Goal: Information Seeking & Learning: Compare options

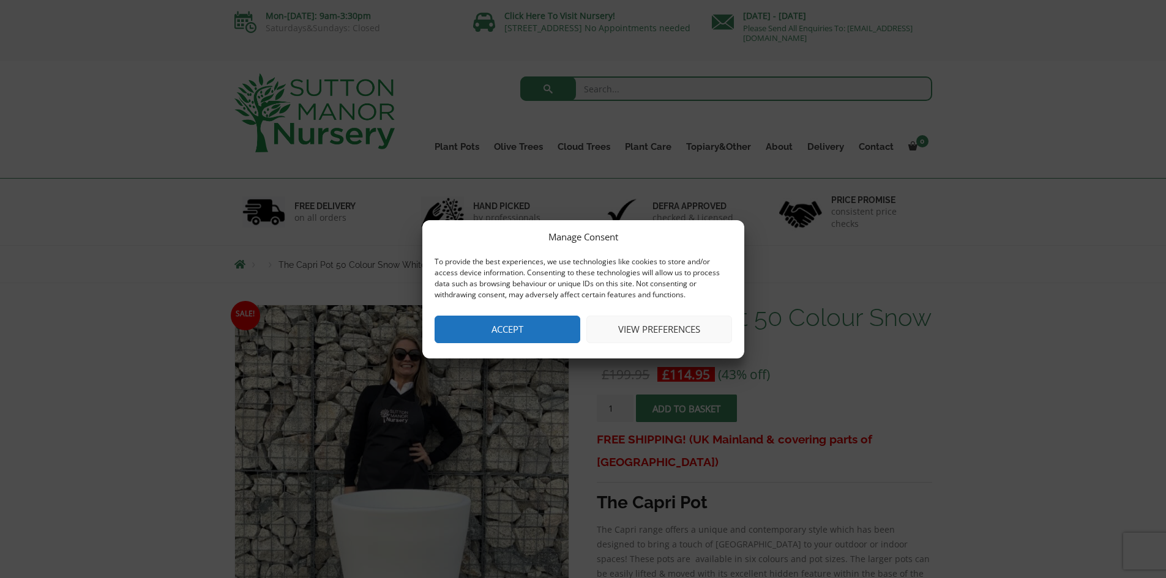
click at [502, 335] on button "Accept" at bounding box center [507, 330] width 146 height 28
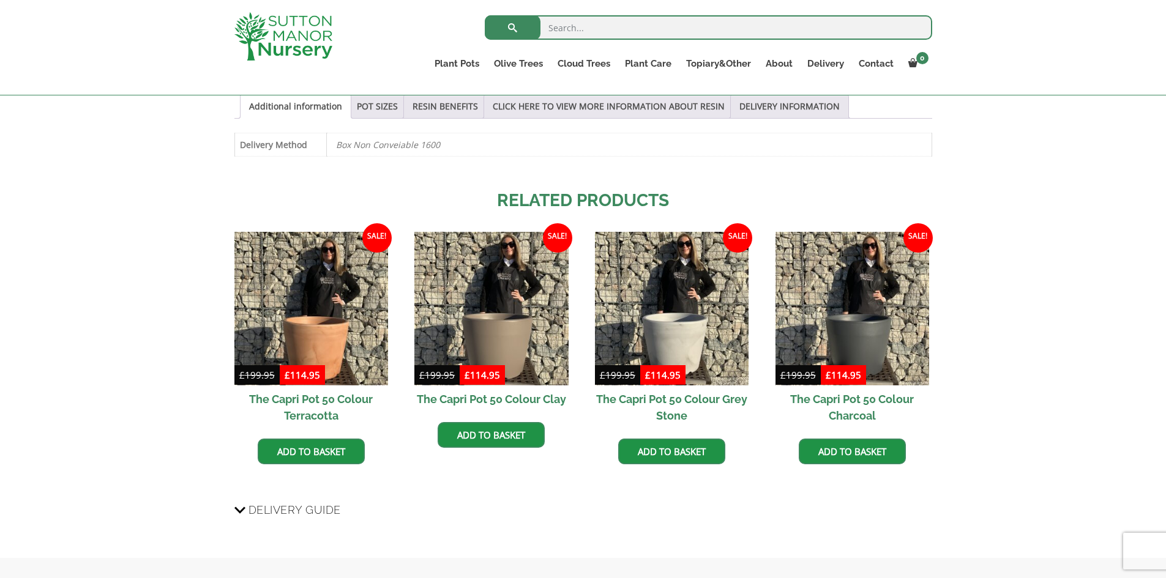
scroll to position [673, 0]
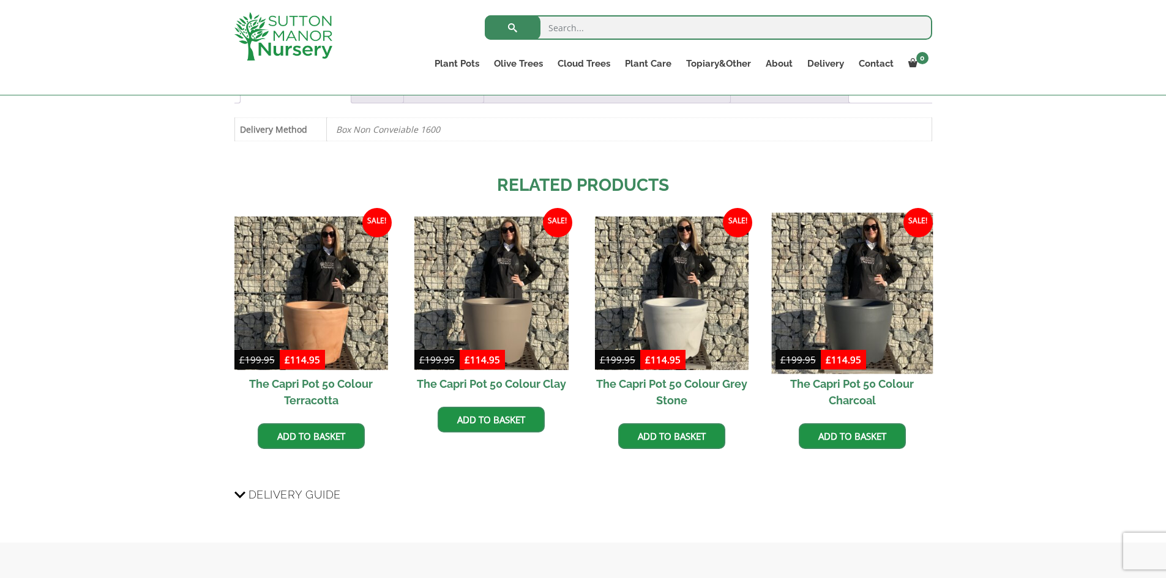
click at [894, 310] on img at bounding box center [852, 293] width 162 height 162
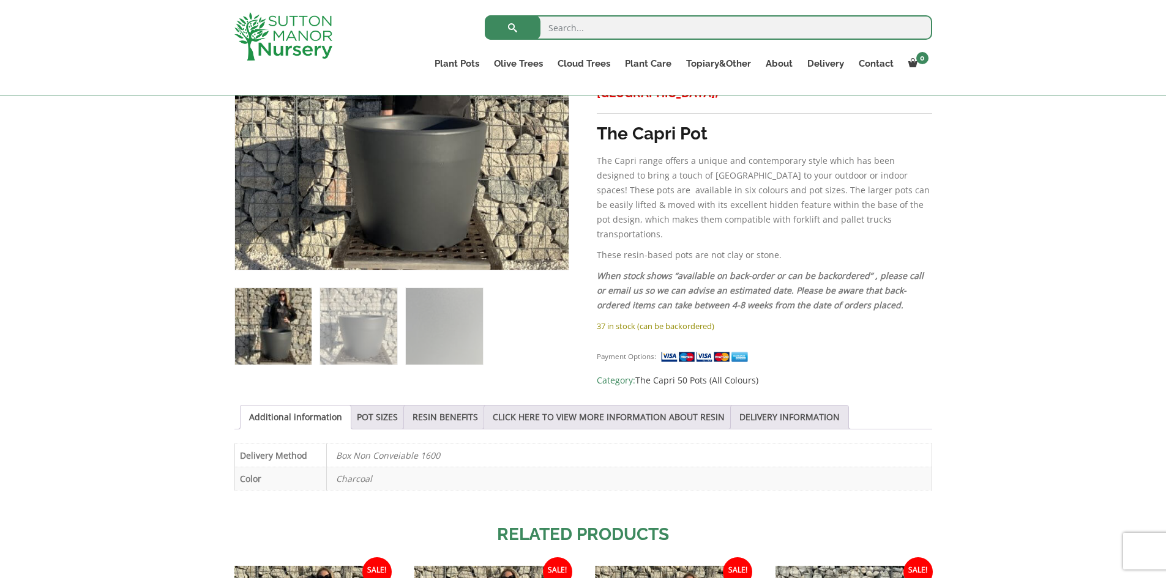
scroll to position [367, 0]
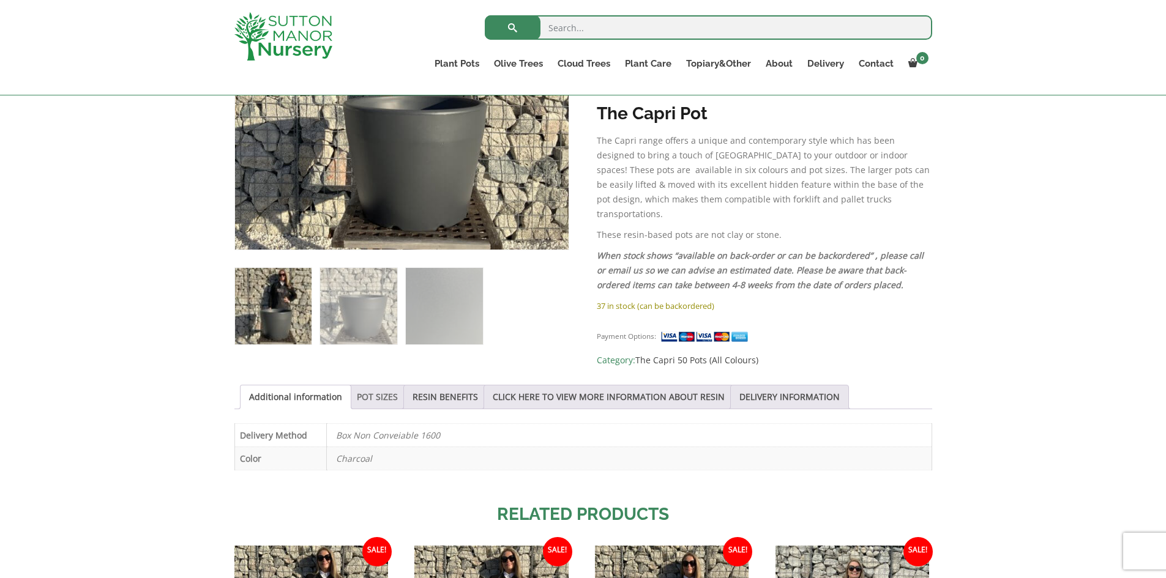
click at [364, 385] on link "POT SIZES" at bounding box center [377, 396] width 41 height 23
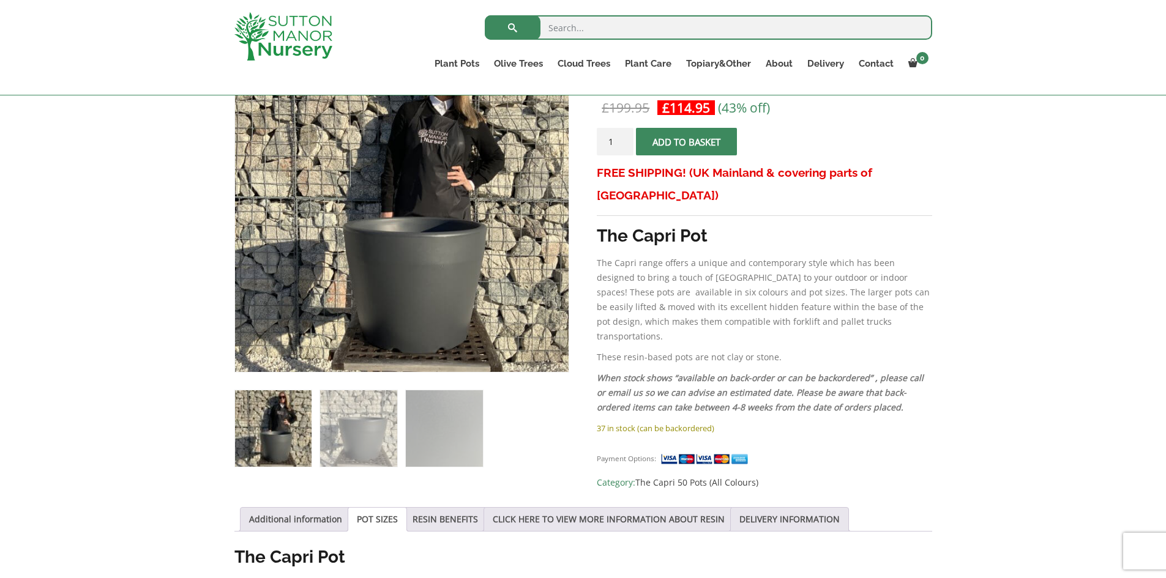
scroll to position [0, 0]
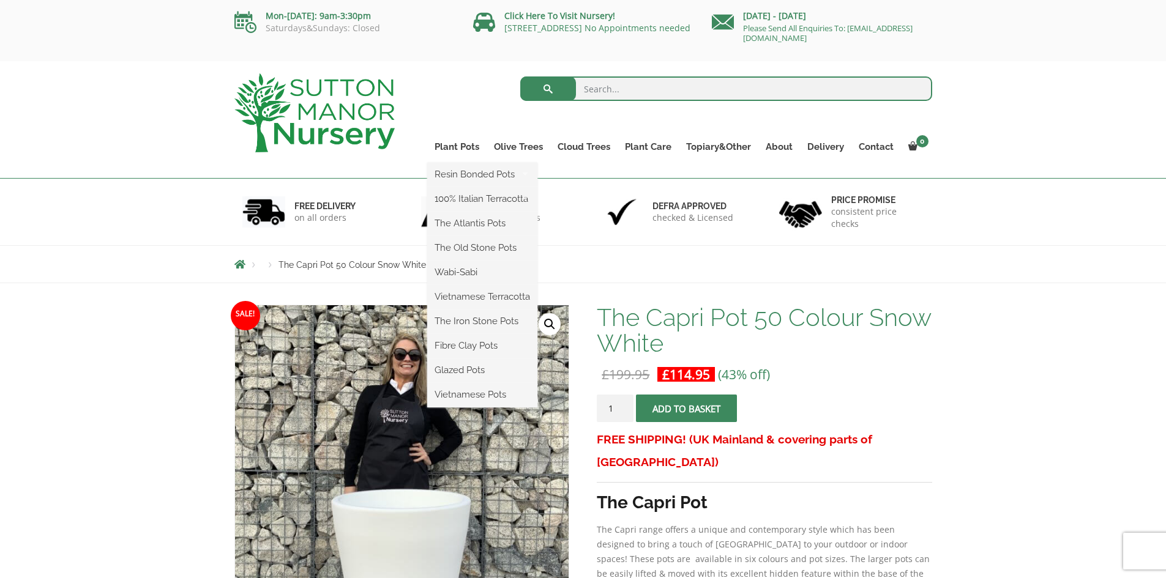
click at [468, 163] on ul "Resin Bonded Pots The Amalfi Pots The Milan Pots The Capri Pots The Brunello Po…" at bounding box center [482, 285] width 110 height 245
